Goal: Task Accomplishment & Management: Use online tool/utility

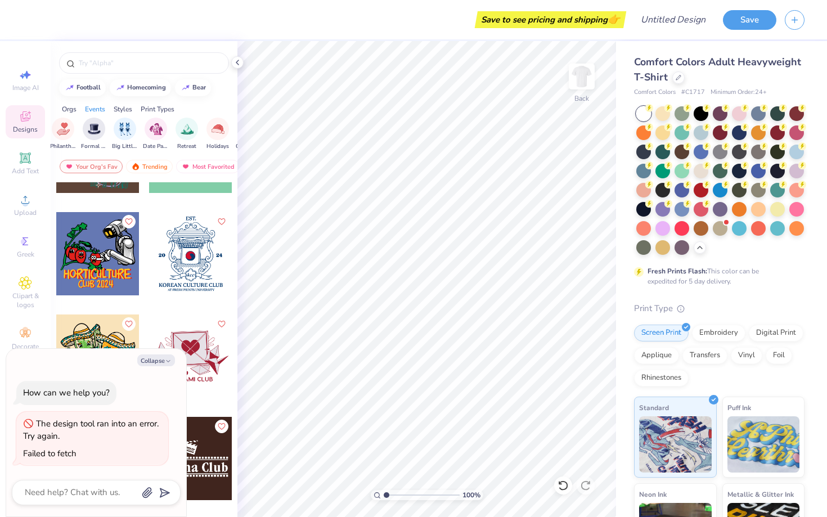
scroll to position [13379, 0]
click at [162, 357] on button "Collapse" at bounding box center [156, 360] width 38 height 12
type textarea "x"
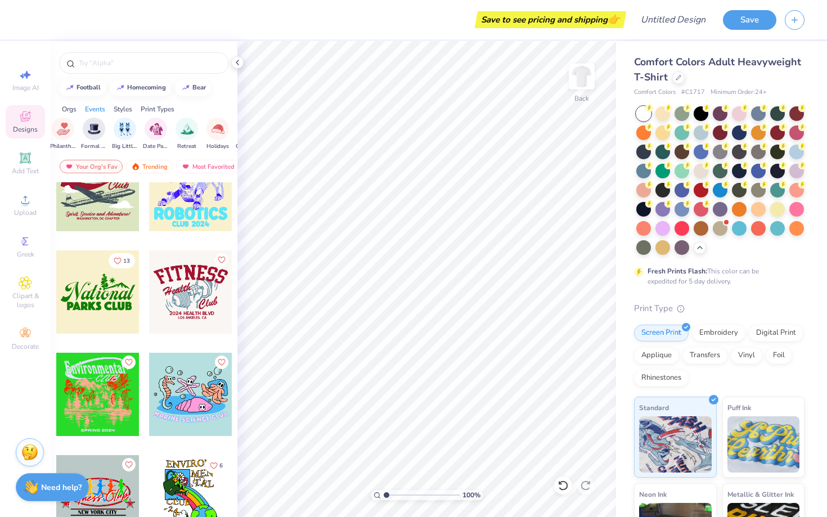
scroll to position [14664, 0]
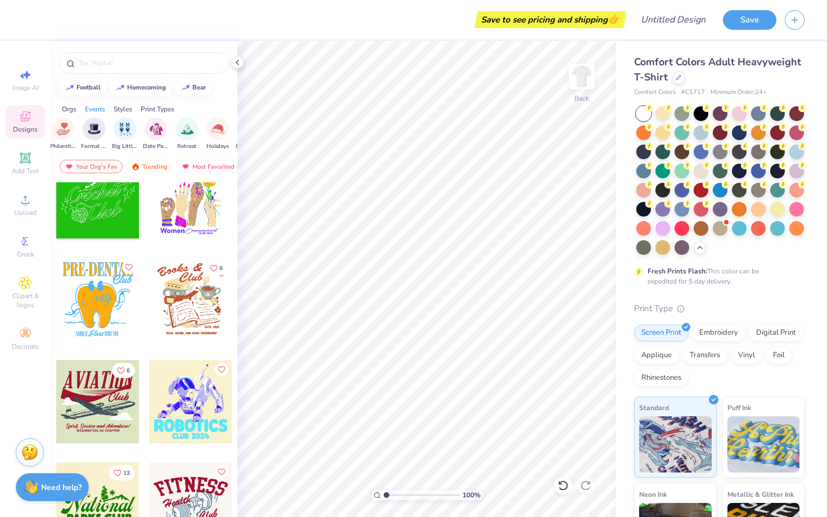
click at [100, 300] on div at bounding box center [97, 299] width 83 height 83
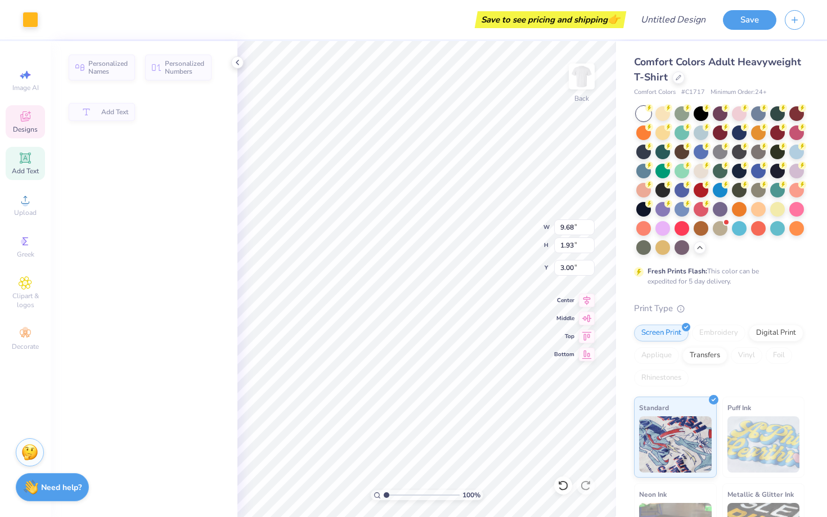
type input "1.93"
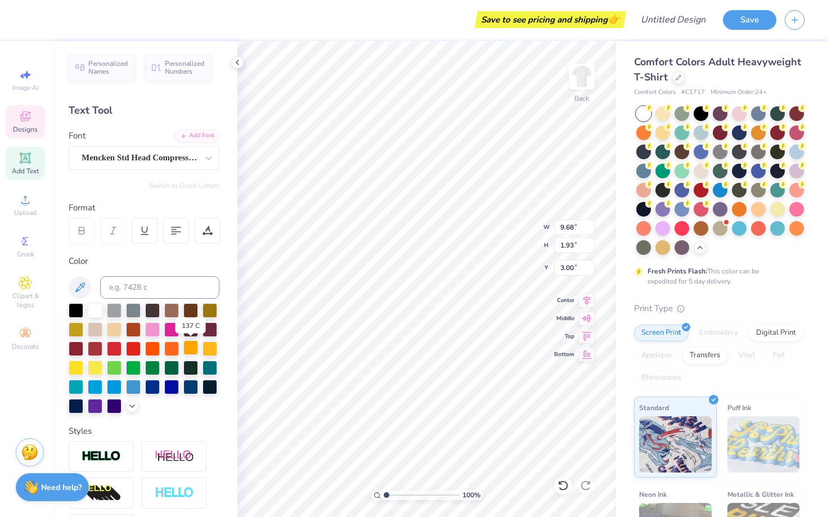
click at [190, 342] on div at bounding box center [190, 347] width 15 height 15
type input "5.33"
type input "5.85"
click at [192, 347] on div at bounding box center [190, 347] width 15 height 15
type input "6.26"
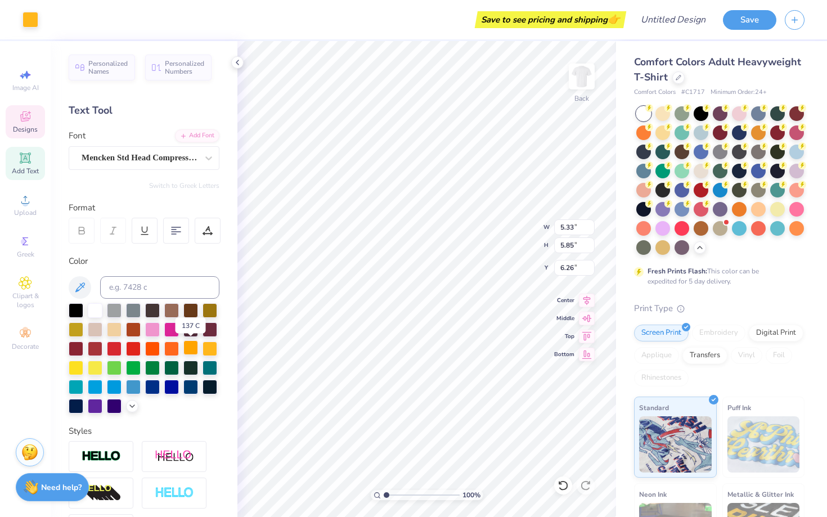
click at [193, 346] on div at bounding box center [190, 347] width 15 height 15
type textarea "HEAROES FOR HEARING"
type textarea "[DATE]-[DATE]"
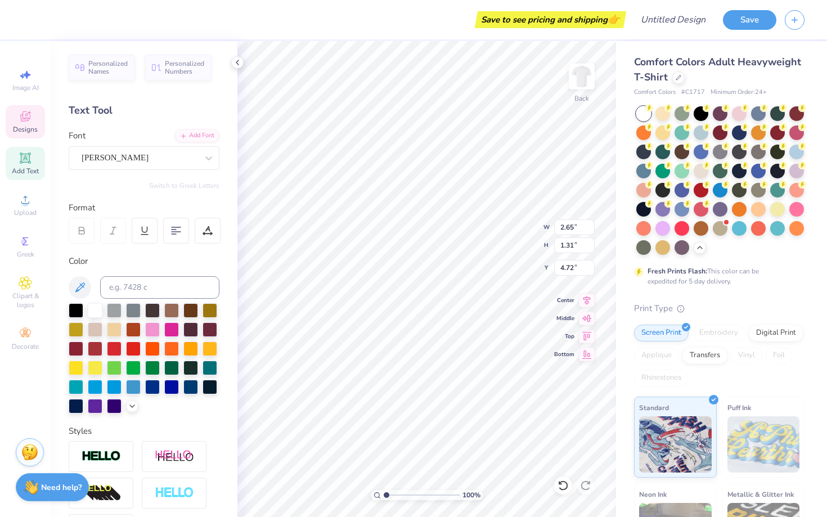
click at [618, 437] on div "Comfort Colors Adult Heavyweight T-Shirt Comfort Colors # C1717 Minimum Order: …" at bounding box center [721, 346] width 211 height 610
type input "8.39"
type input "1.24"
type input "4.76"
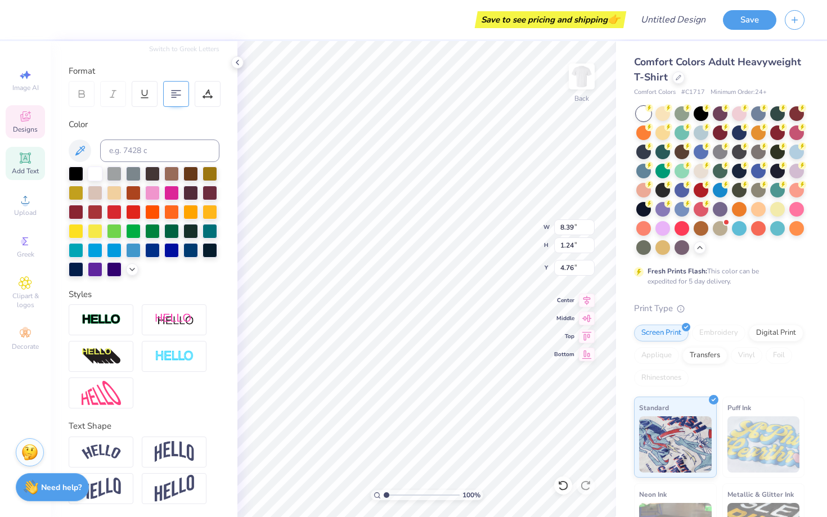
scroll to position [0, 0]
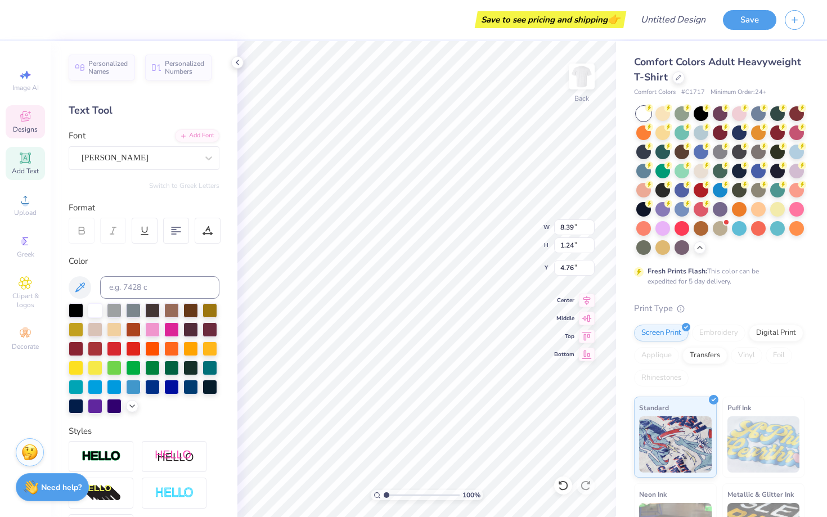
type input "6.28"
type input "0.93"
type input "12.70"
type input "1.32"
type input "3.90"
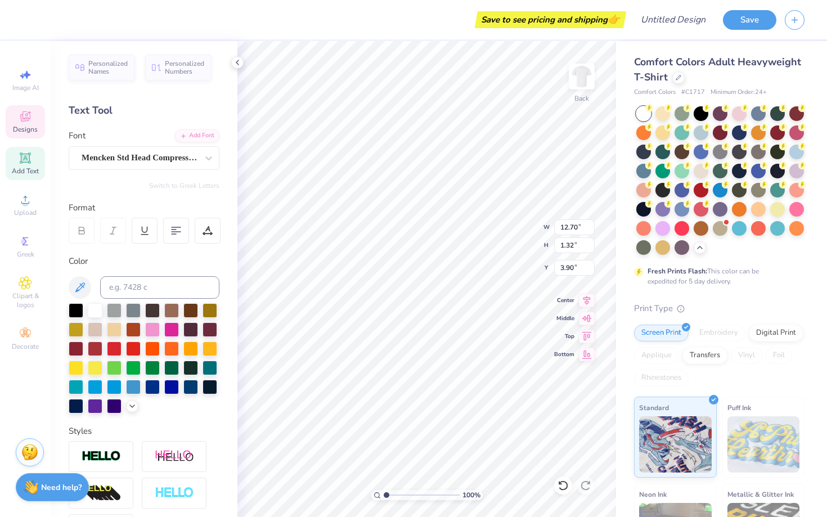
type input "6.28"
type input "0.93"
type input "4.76"
click at [25, 282] on icon at bounding box center [25, 283] width 6 height 6
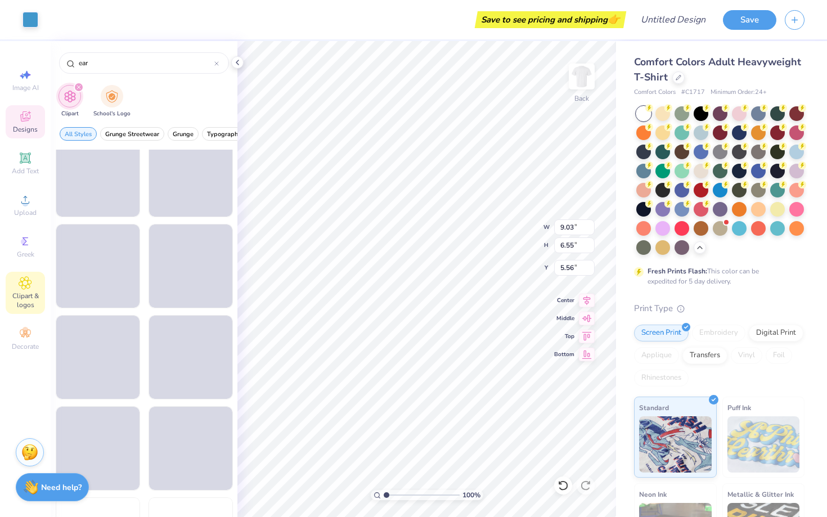
scroll to position [837, 0]
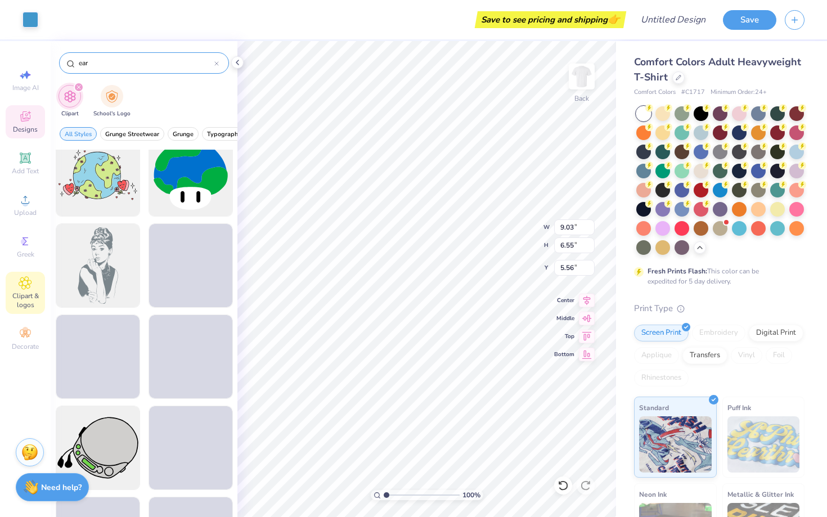
click at [114, 65] on input "ear" at bounding box center [146, 62] width 137 height 11
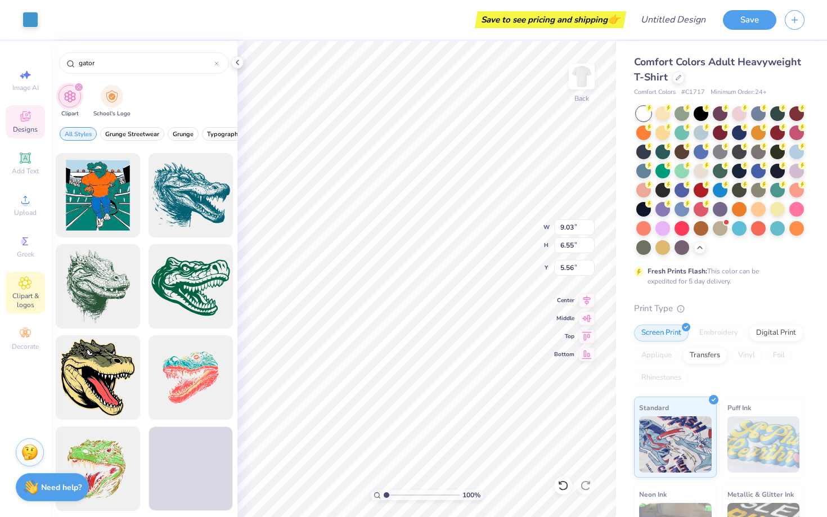
scroll to position [0, 0]
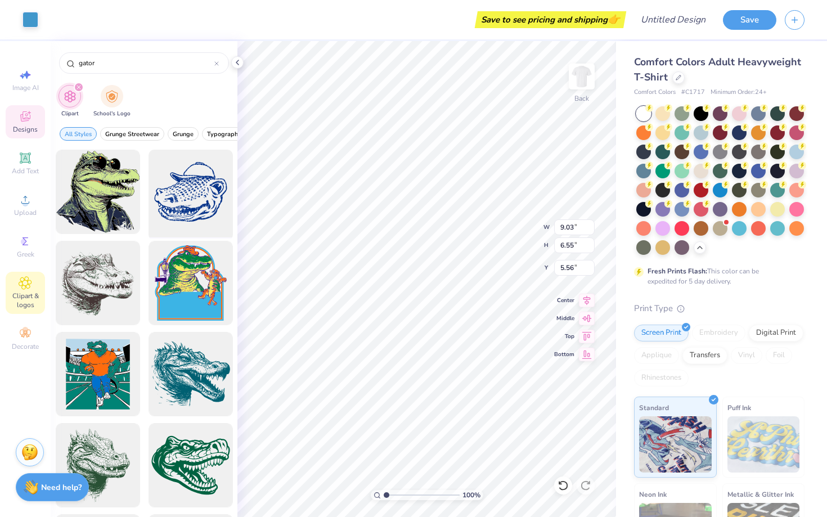
type input "gator"
click at [192, 193] on div at bounding box center [190, 192] width 93 height 93
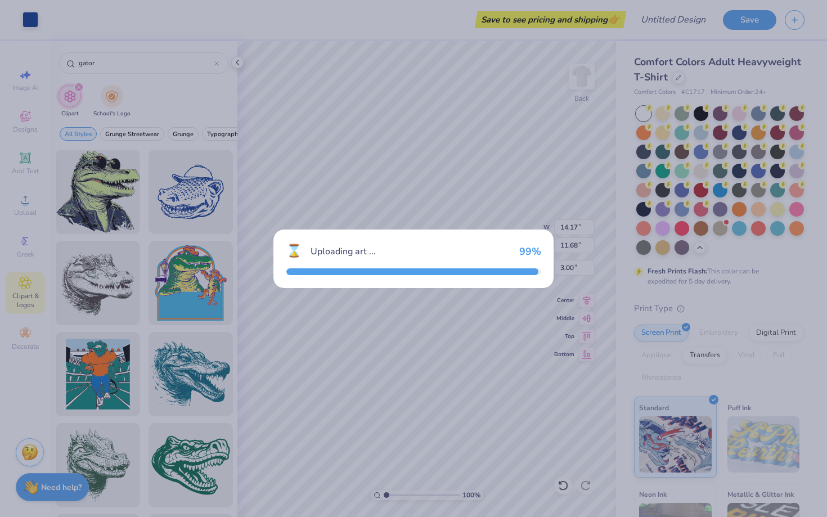
type input "14.17"
type input "11.68"
type input "3.00"
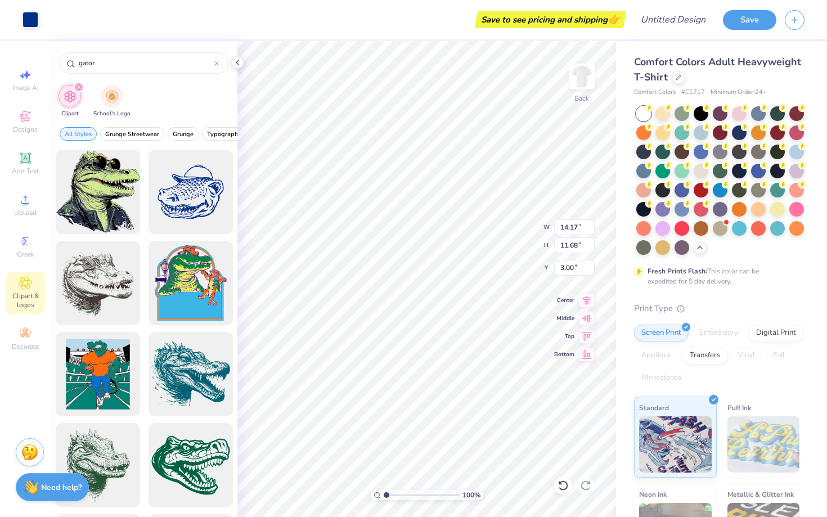
type input "6.85"
type input "5.64"
type input "5.69"
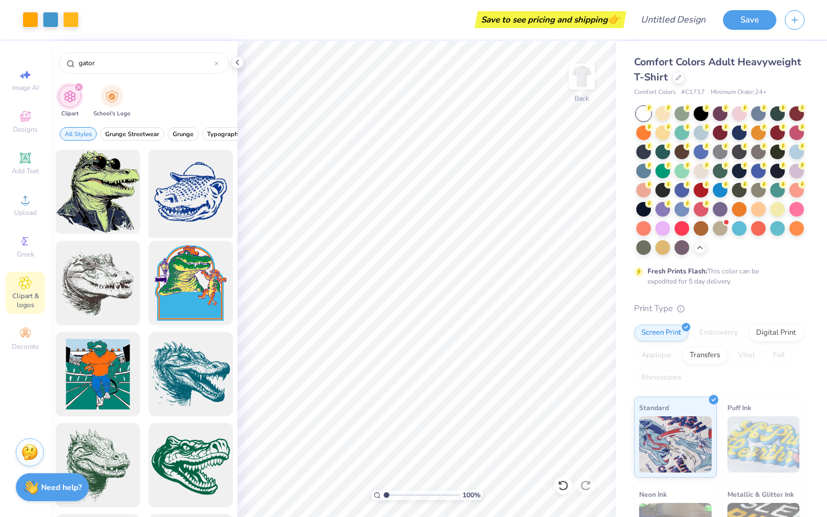
click at [188, 211] on div at bounding box center [190, 192] width 93 height 93
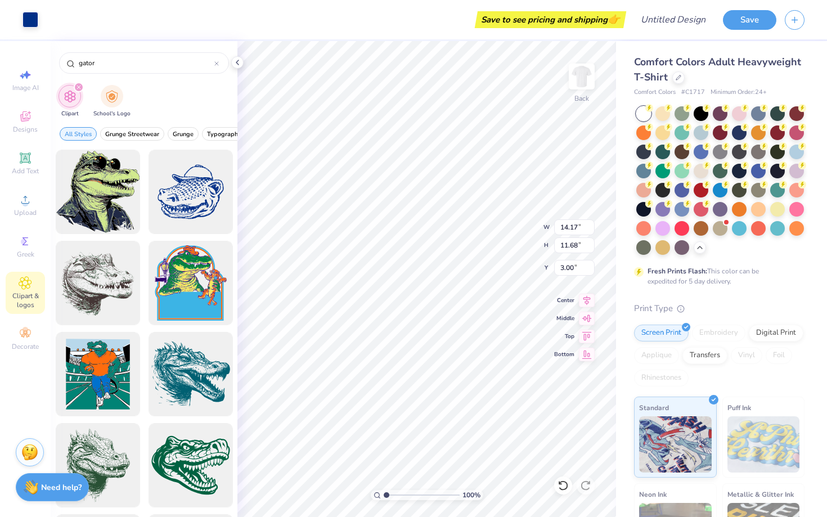
type input "4.13"
type input "3.40"
type input "11.28"
type input "5.33"
type input "5.85"
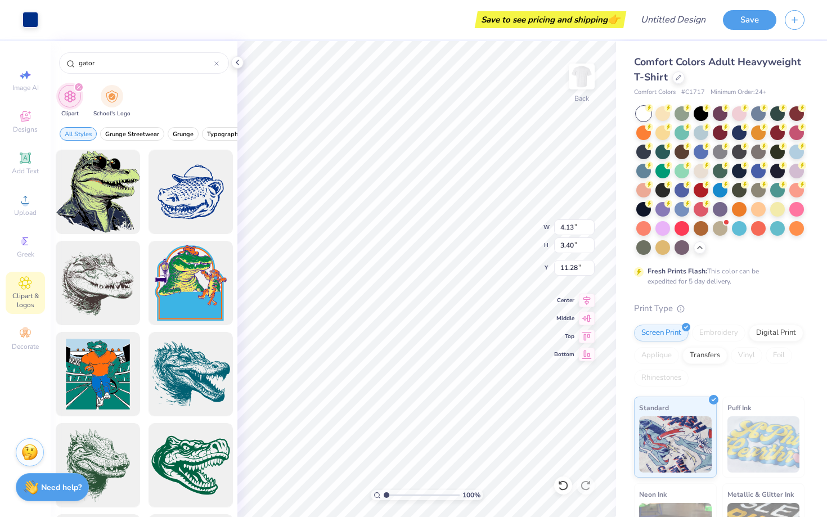
type input "6.26"
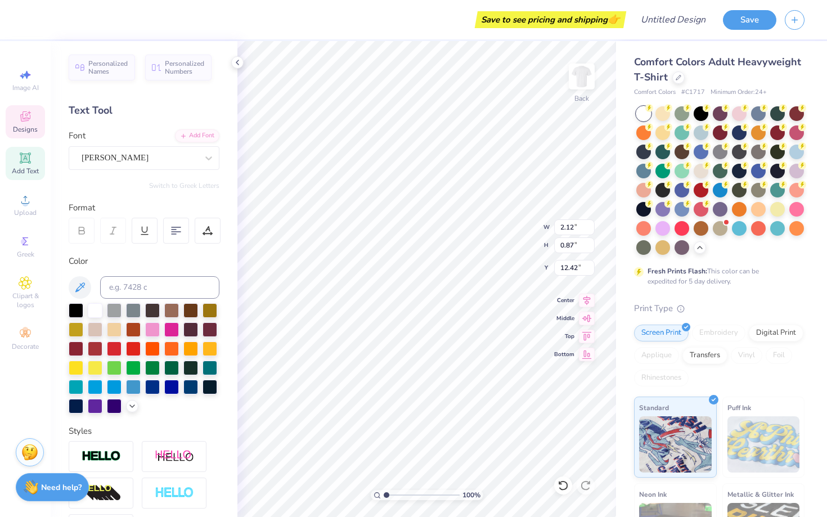
type input "4.13"
type input "3.40"
type input "6.33"
type input "6.51"
type input "5.37"
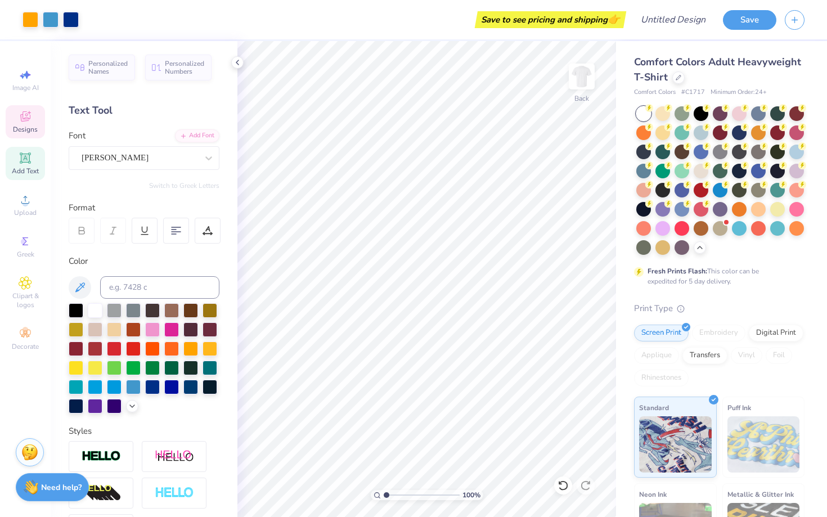
click at [26, 132] on span "Designs" at bounding box center [25, 129] width 25 height 9
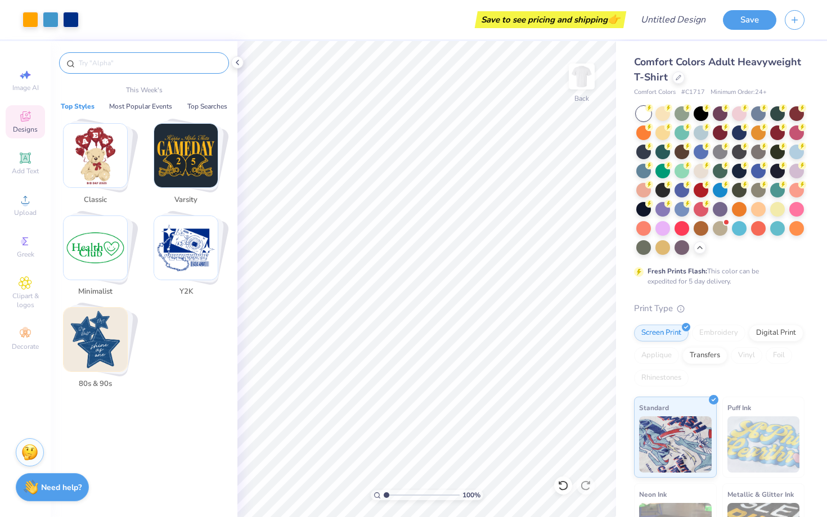
click at [143, 67] on input "text" at bounding box center [150, 62] width 144 height 11
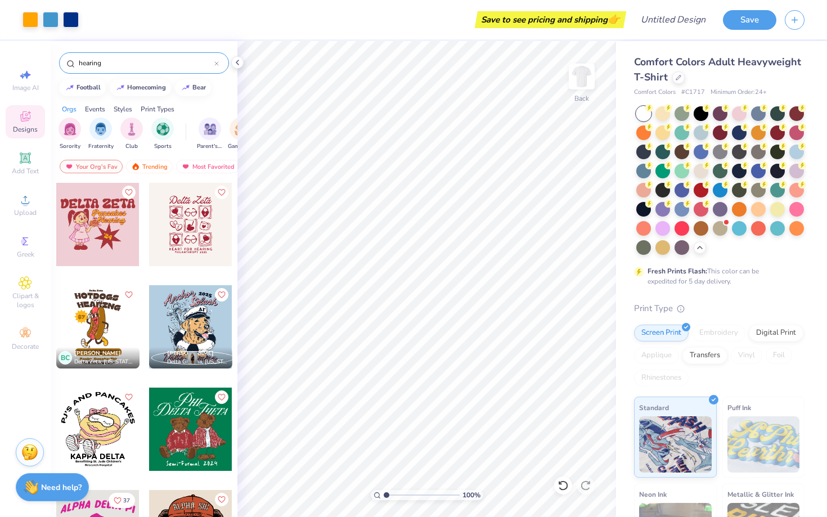
click at [136, 64] on input "hearing" at bounding box center [146, 62] width 137 height 11
type input "hearoes"
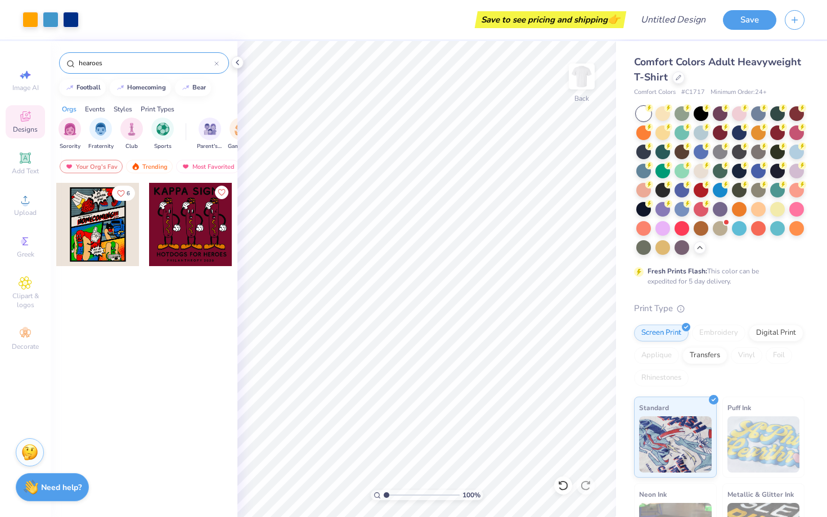
click at [218, 64] on icon at bounding box center [216, 63] width 4 height 4
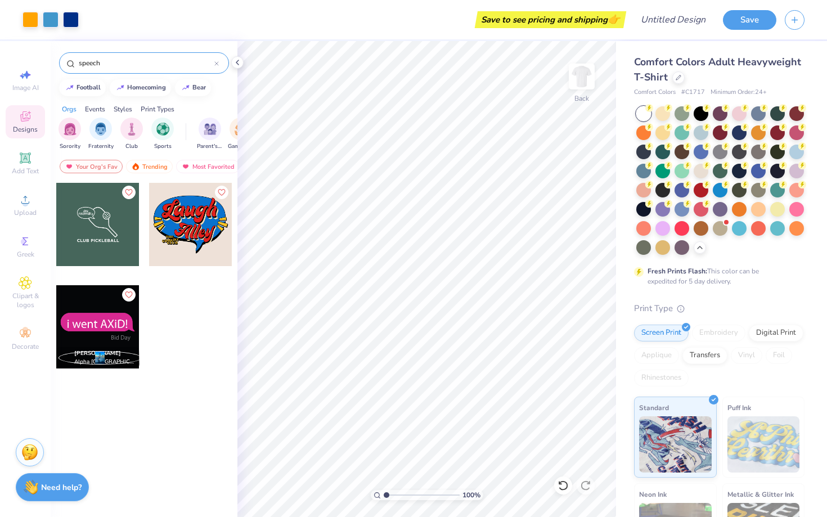
click at [121, 69] on div "speech" at bounding box center [144, 62] width 170 height 21
click at [121, 66] on input "speech" at bounding box center [146, 62] width 137 height 11
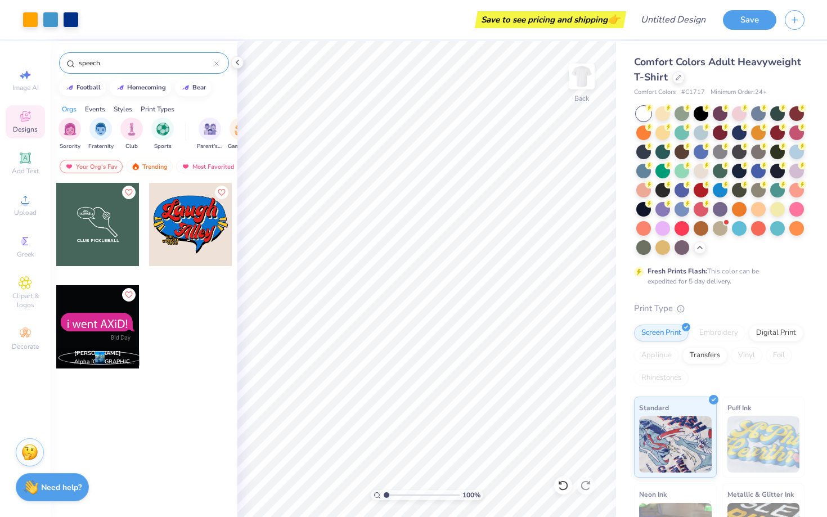
click at [121, 66] on input "speech" at bounding box center [146, 62] width 137 height 11
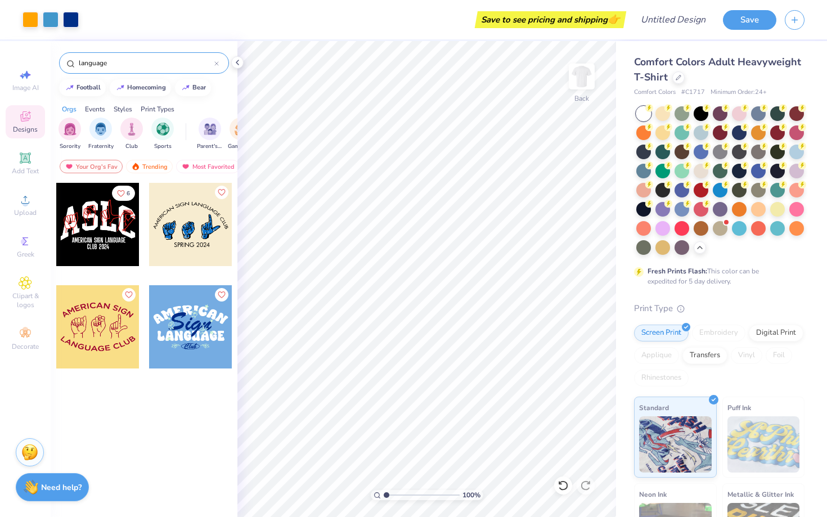
click at [134, 64] on input "language" at bounding box center [146, 62] width 137 height 11
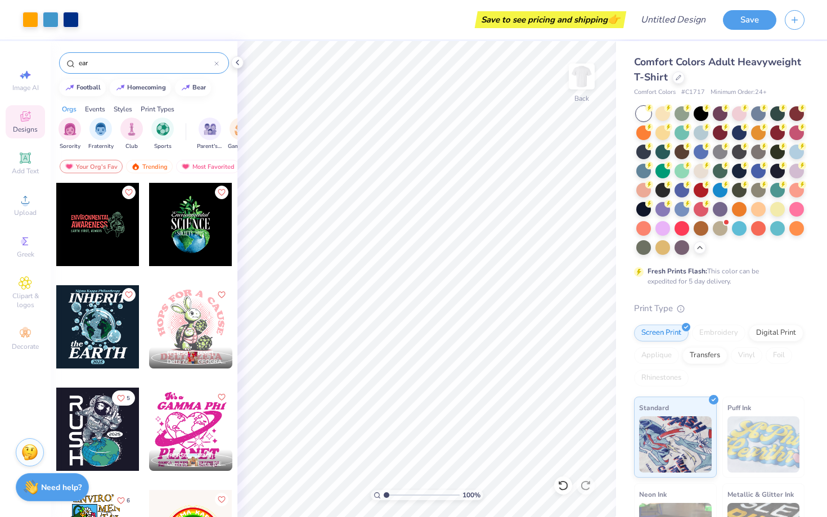
type input "ear"
click at [175, 313] on div at bounding box center [190, 326] width 83 height 83
type input "10.56"
type input "6.51"
type input "5.37"
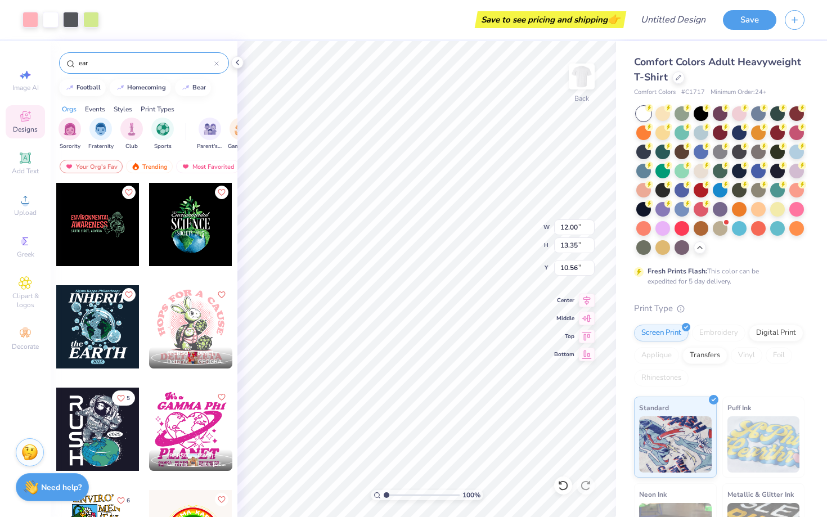
type input "6.33"
type input "7.49"
type input "8.33"
type input "15.57"
type input "1.65"
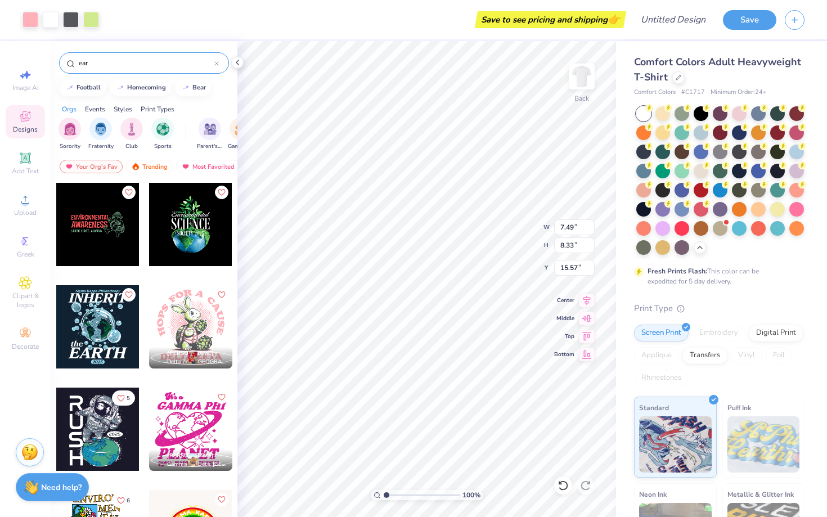
type input "0.69"
type input "12.54"
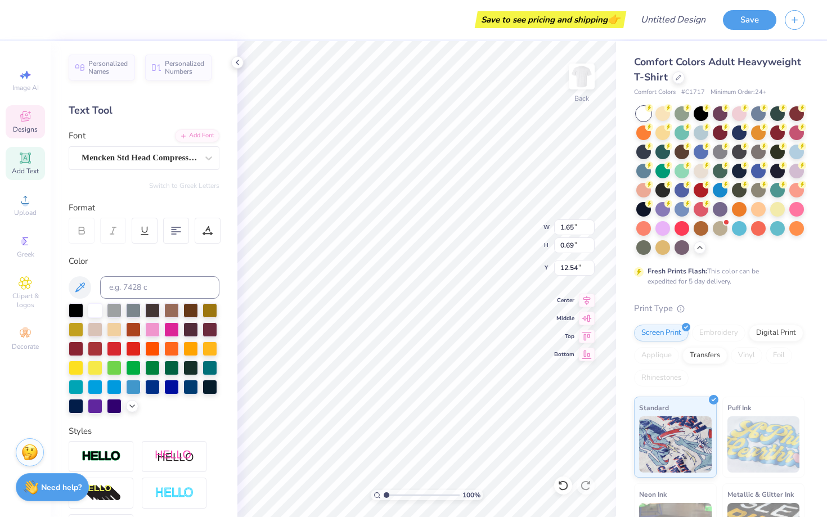
type input "2.12"
type input "0.87"
type input "12.42"
type input "1.86"
type input "0.69"
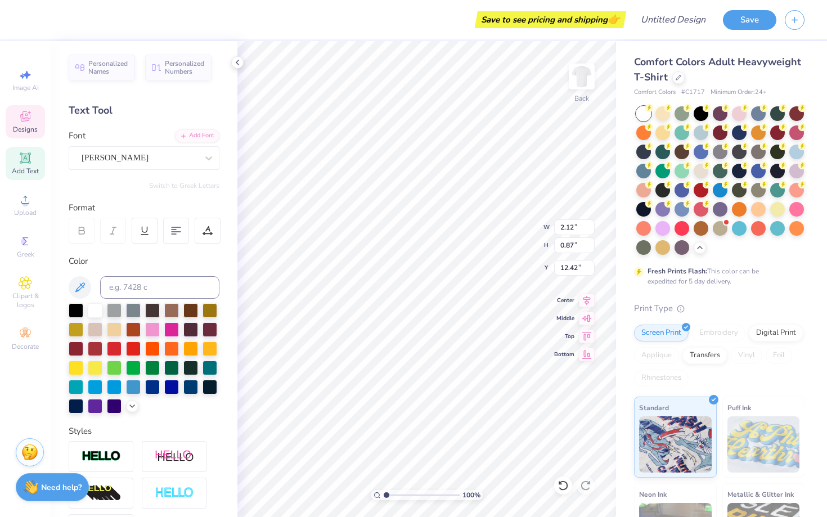
type input "12.52"
type input "4.41"
type input "8.84"
type input "9.83"
type input "4.46"
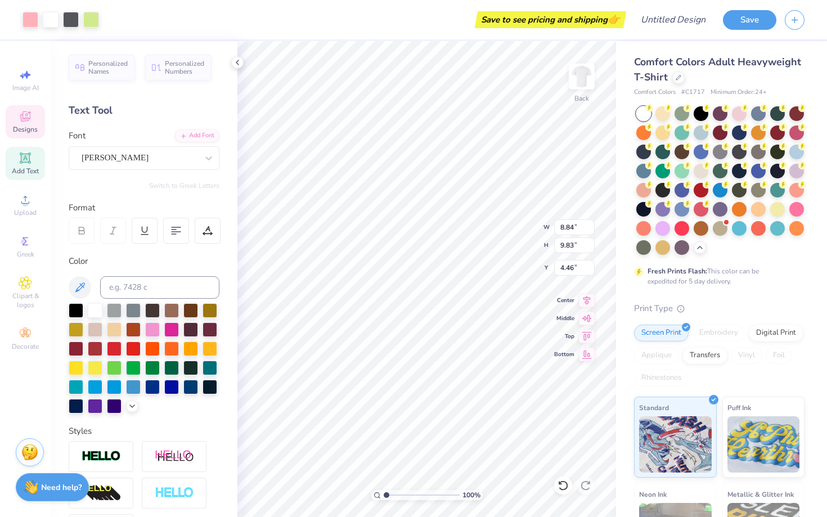
type input "9.85"
type input "10.96"
type input "3.43"
type input "1.60"
type input "4.81"
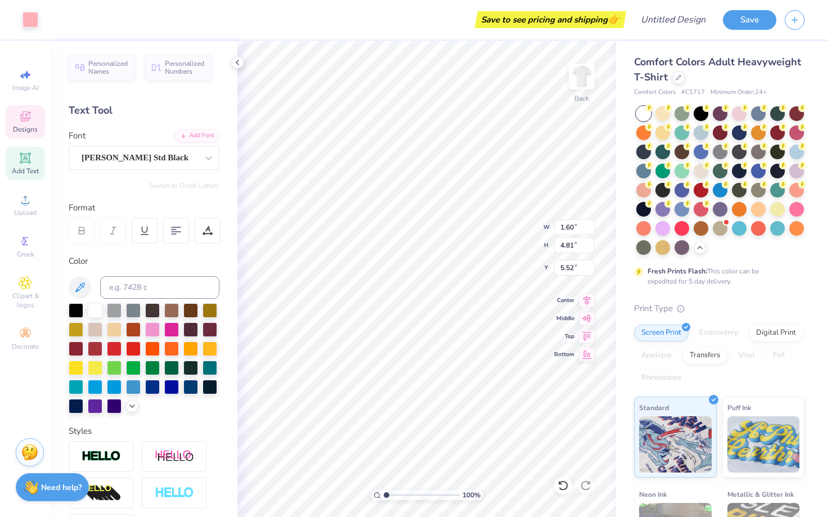
type input "5.52"
type textarea "HEAROES"
type input "5.06"
type input "1.90"
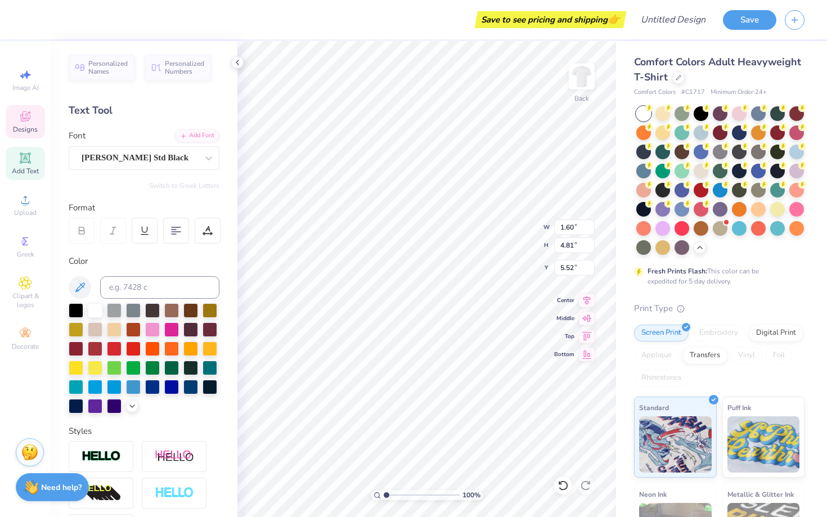
type input "3.43"
type textarea "FOR"
type input "3.57"
type input "3.83"
type input "1.31"
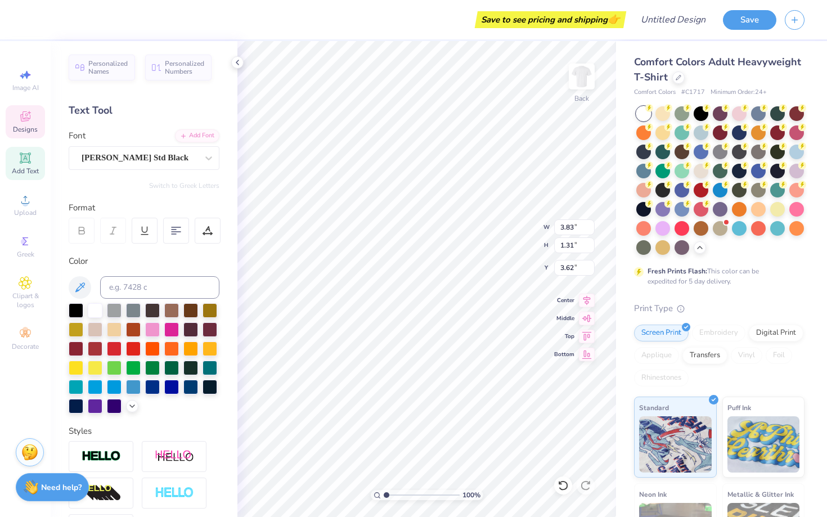
type input "3.33"
type input "2.42"
type input "5.59"
type input "4.64"
type textarea "h"
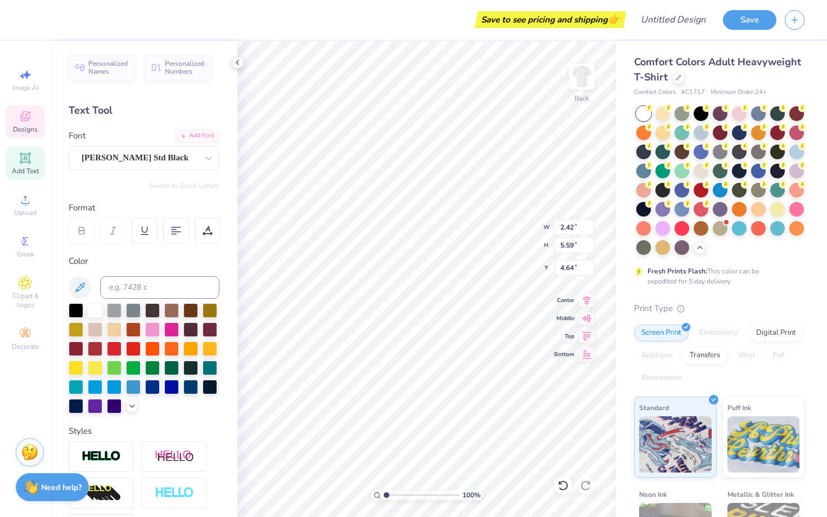
type textarea "HEARING"
type input "3.19"
type input "7.47"
type input "3.74"
type input "4.14"
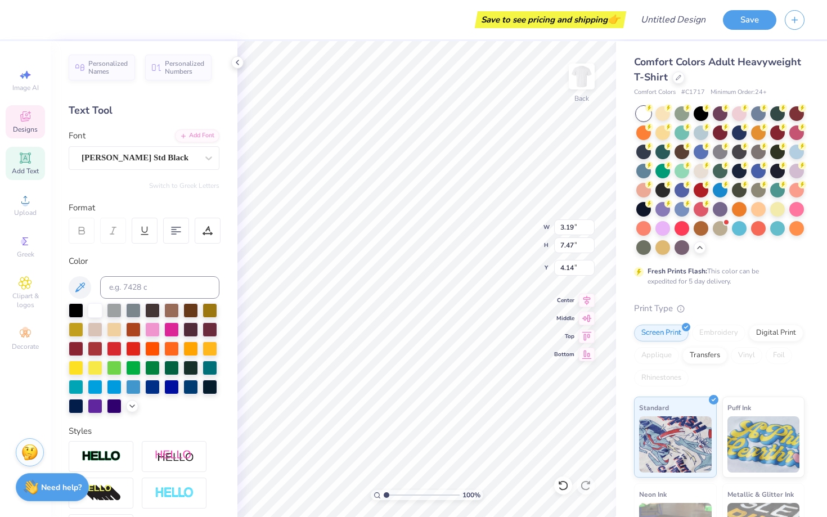
type input "3.83"
type input "1.31"
type input "3.33"
type input "3.60"
type input "1.23"
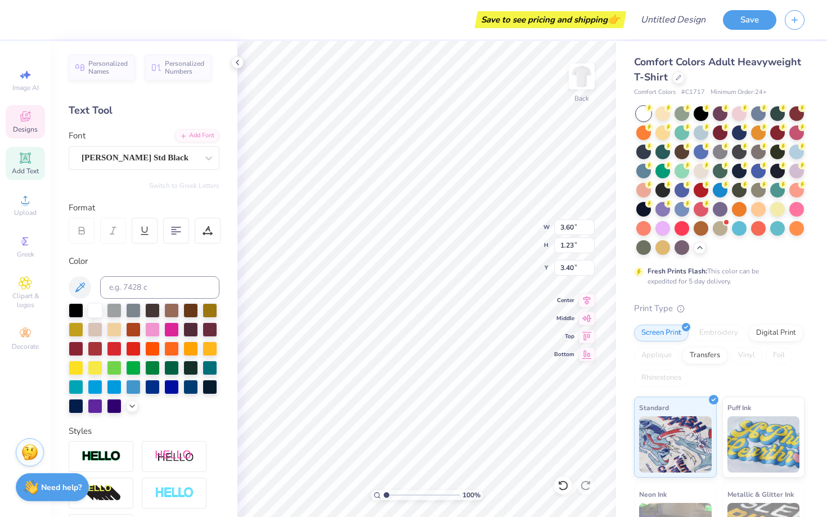
type input "3.41"
type input "2.25"
type input "7.74"
type input "4.12"
type input "2.62"
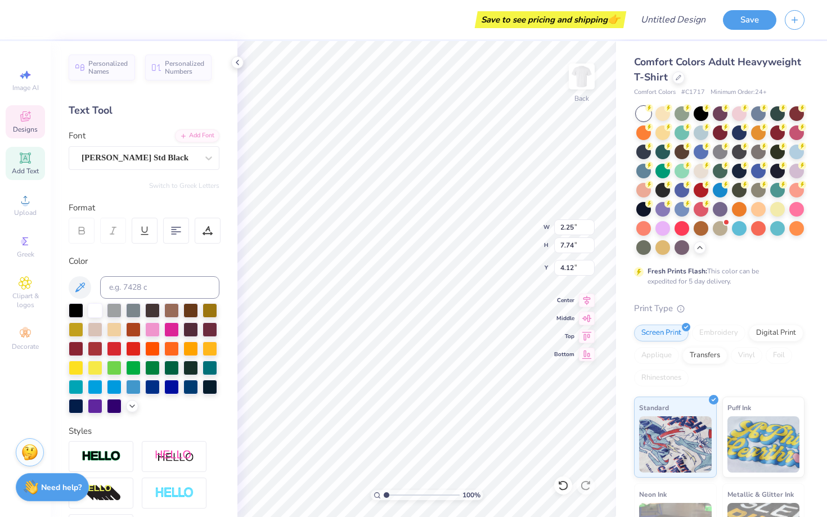
type input "7.63"
type input "4.20"
type input "2.51"
type input "7.33"
type input "4.51"
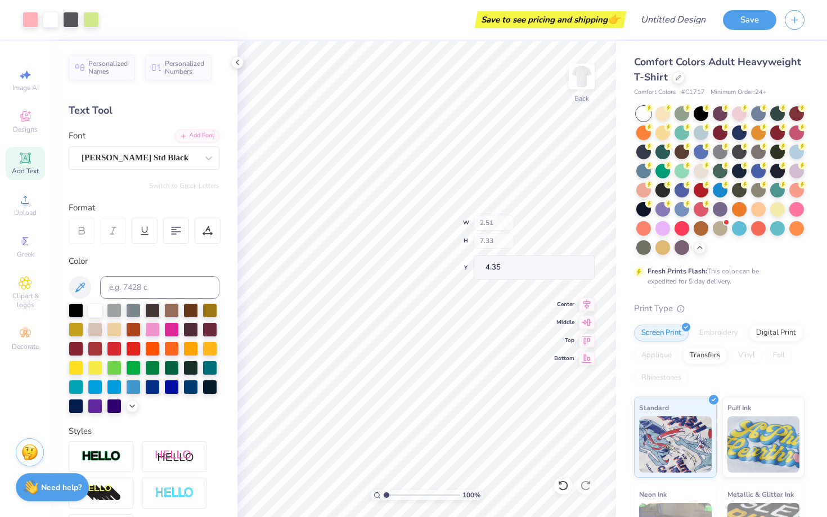
type input "4.35"
type input "9.09"
type input "0.96"
type input "12.79"
type input "1.26"
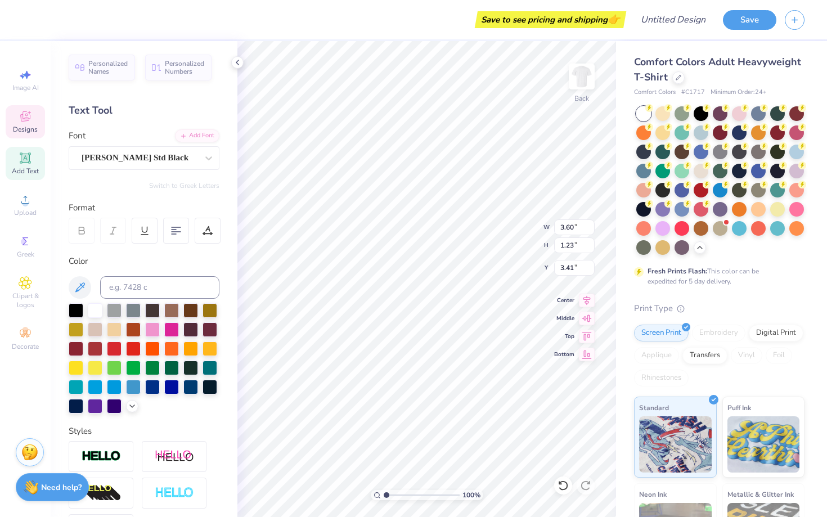
type input "3.40"
click at [587, 75] on img at bounding box center [581, 76] width 45 height 45
click at [587, 75] on img at bounding box center [581, 76] width 22 height 22
type input "3.19"
type input "7.47"
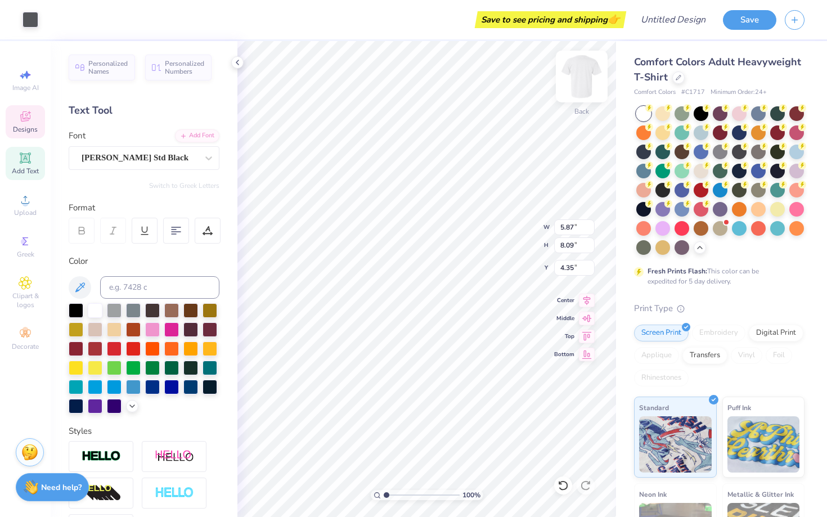
type input "4.14"
type input "3.60"
type input "1.26"
type input "3.40"
click at [574, 75] on img at bounding box center [581, 76] width 45 height 45
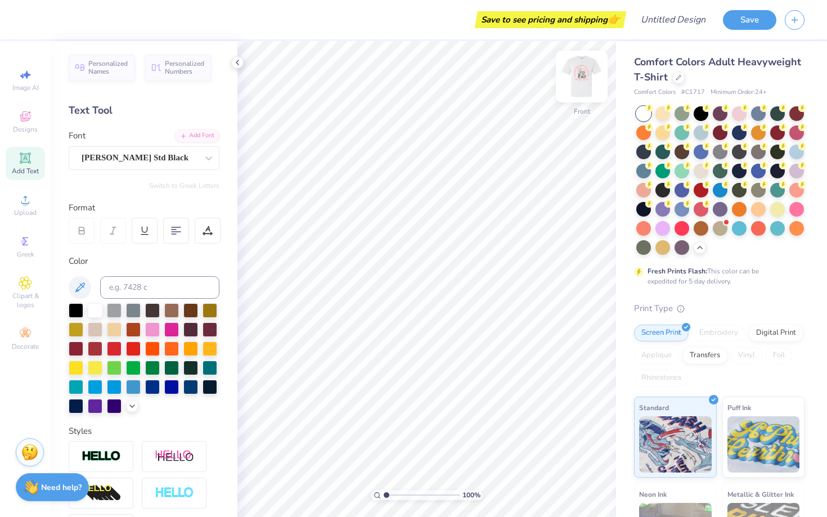
click at [571, 74] on img at bounding box center [581, 76] width 45 height 45
click at [583, 83] on img at bounding box center [581, 76] width 45 height 45
click at [598, 78] on img at bounding box center [581, 76] width 45 height 45
click at [584, 78] on img at bounding box center [581, 76] width 22 height 22
click at [32, 114] on div "Designs" at bounding box center [25, 121] width 39 height 33
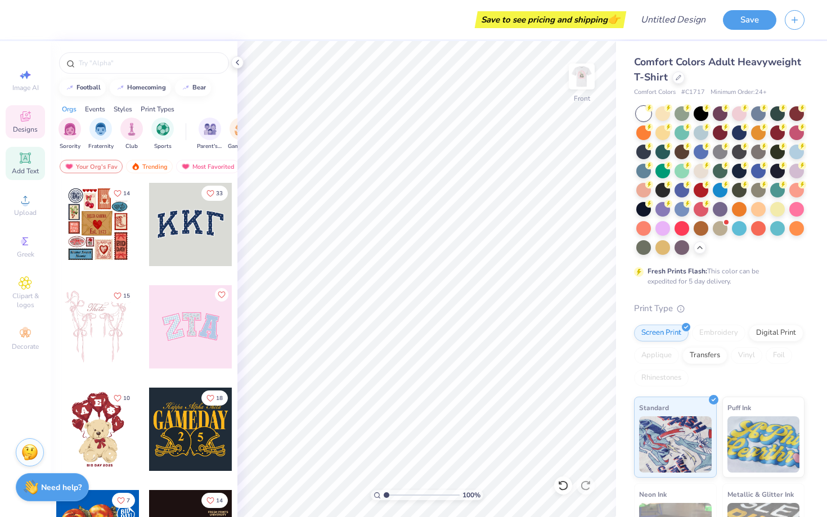
click at [14, 157] on div "Add Text" at bounding box center [25, 163] width 39 height 33
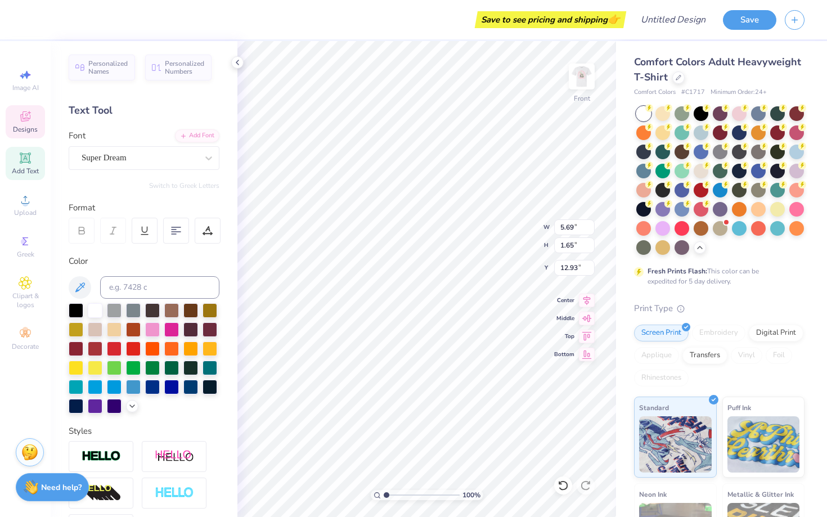
click at [20, 131] on span "Designs" at bounding box center [25, 129] width 25 height 9
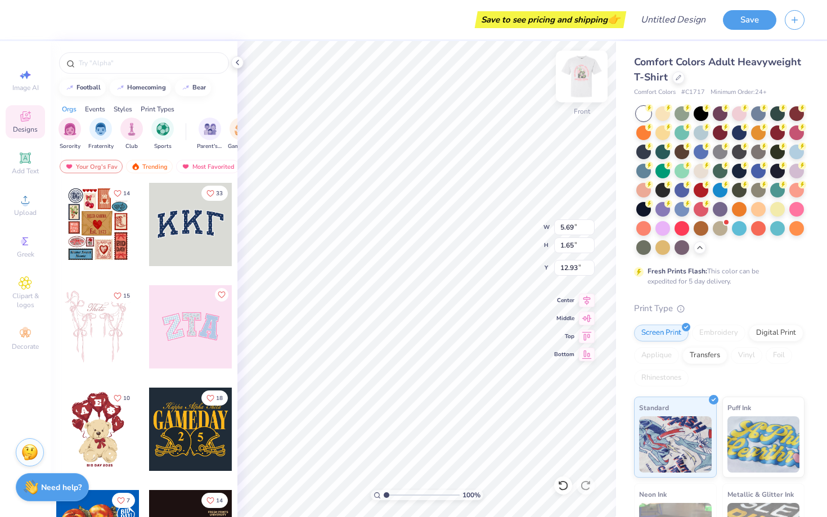
click at [586, 80] on img at bounding box center [581, 76] width 45 height 45
